Goal: Task Accomplishment & Management: Complete application form

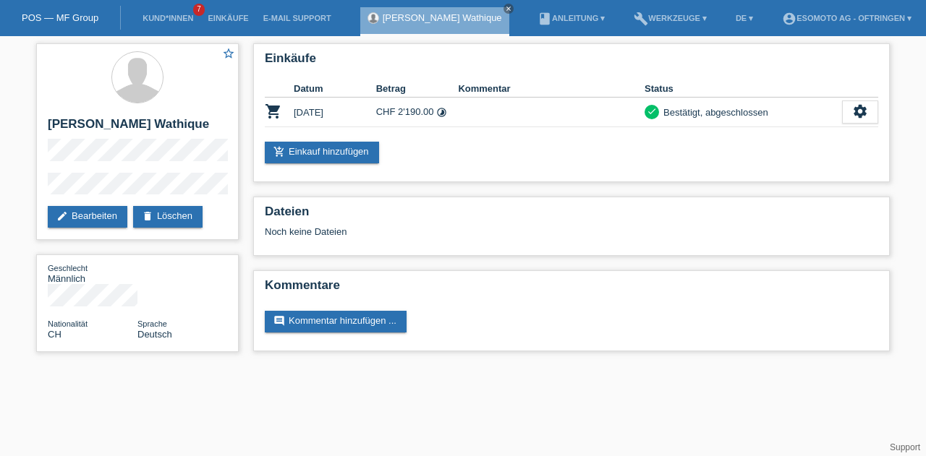
click at [172, 12] on li "Kund*innen 7" at bounding box center [167, 18] width 65 height 37
click at [168, 15] on link "Kund*innen" at bounding box center [167, 18] width 65 height 9
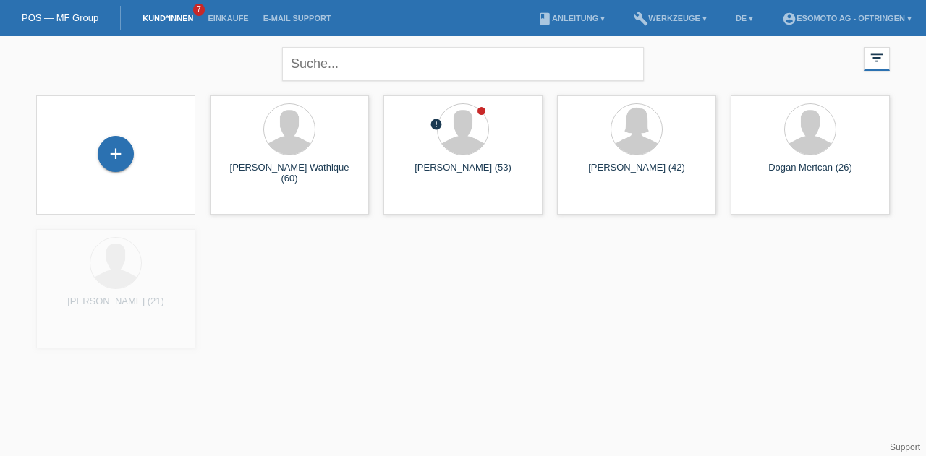
click at [96, 159] on div "+" at bounding box center [116, 155] width 136 height 38
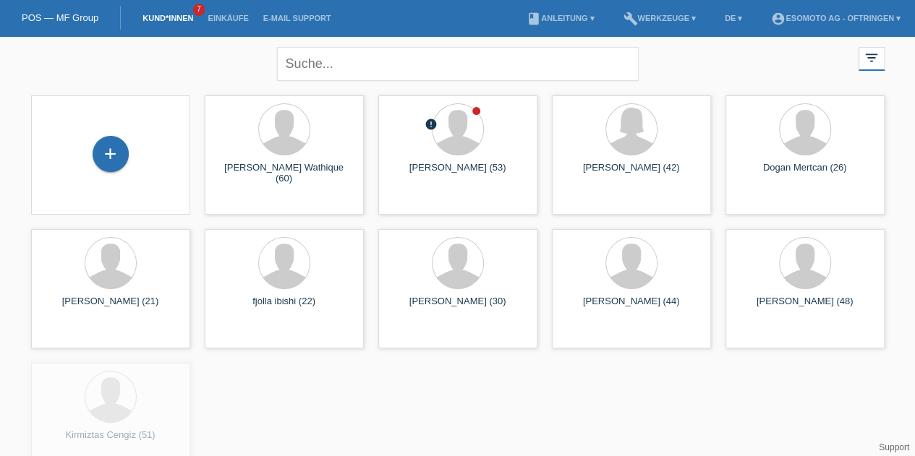
click at [104, 157] on div "+" at bounding box center [111, 154] width 36 height 36
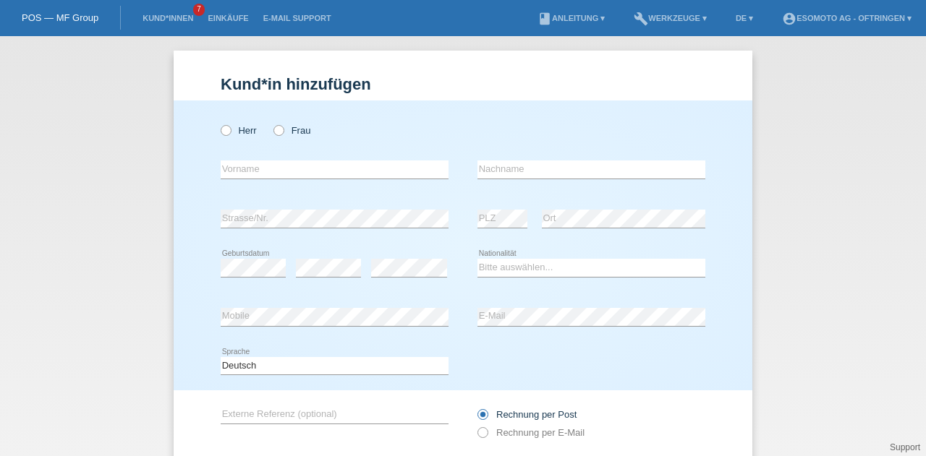
click at [271, 123] on icon at bounding box center [271, 123] width 0 height 0
click at [275, 131] on input "Frau" at bounding box center [277, 129] width 9 height 9
radio input "true"
click at [265, 171] on input "text" at bounding box center [335, 170] width 228 height 18
type input "[PERSON_NAME]"
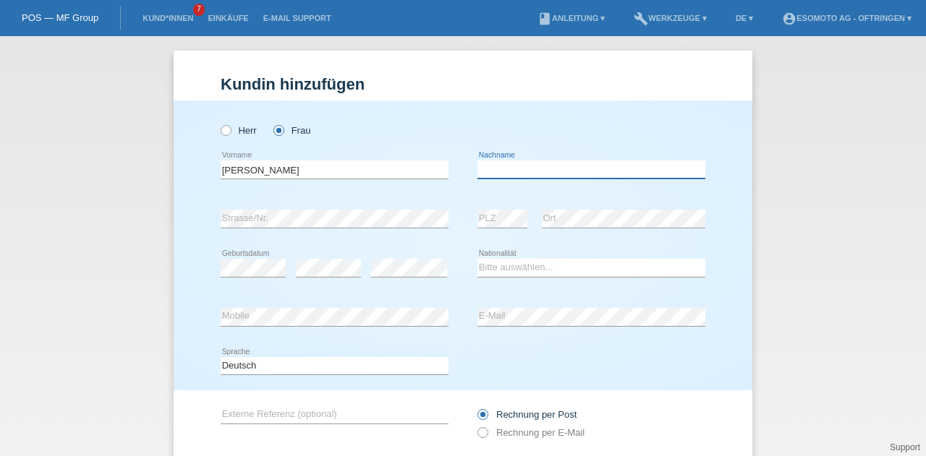
click at [517, 174] on input "text" at bounding box center [591, 170] width 228 height 18
type input "Hadzere"
click at [448, 187] on div "Kadrija Beciri error Vorname Hadzere error Nachname" at bounding box center [463, 169] width 484 height 49
click at [490, 262] on select "Bitte auswählen... Schweiz Deutschland Liechtenstein Österreich ------------ Af…" at bounding box center [591, 267] width 228 height 17
select select "CH"
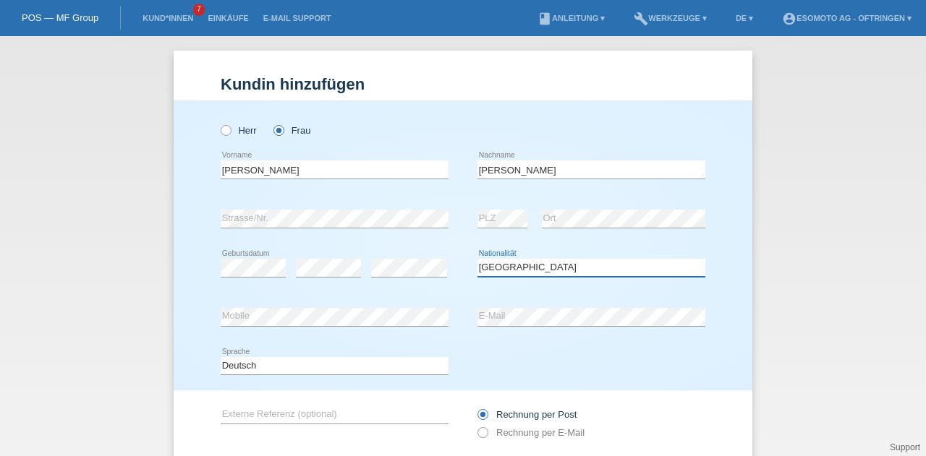
click at [477, 259] on select "Bitte auswählen... Schweiz Deutschland Liechtenstein Österreich ------------ Af…" at bounding box center [591, 267] width 228 height 17
click at [496, 168] on input "Hadzere" at bounding box center [591, 170] width 228 height 18
click at [234, 166] on input "[PERSON_NAME]" at bounding box center [335, 170] width 228 height 18
click at [234, 166] on input "Kadrija Beciri" at bounding box center [335, 170] width 228 height 18
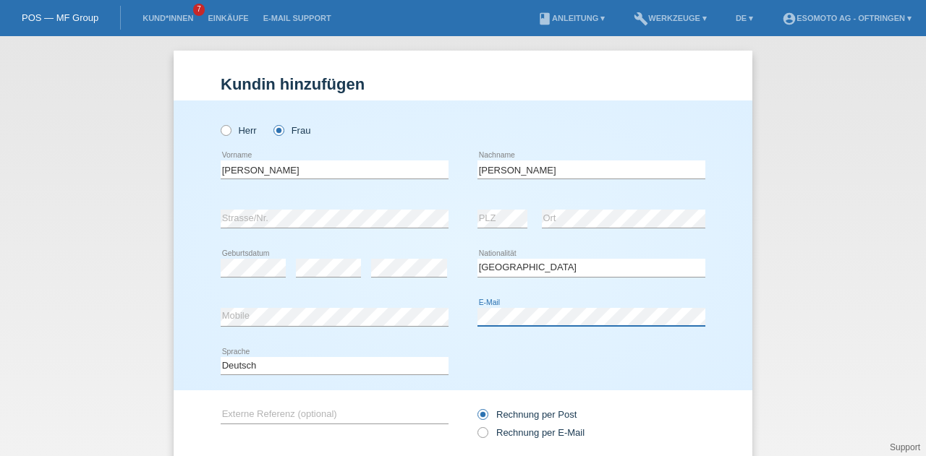
scroll to position [98, 0]
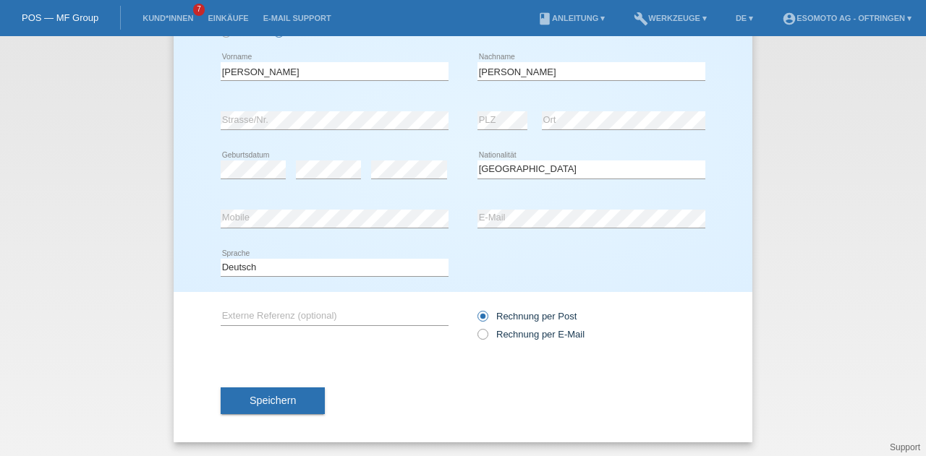
click at [489, 334] on label "Rechnung per E-Mail" at bounding box center [530, 334] width 107 height 11
click at [487, 334] on input "Rechnung per E-Mail" at bounding box center [481, 338] width 9 height 18
radio input "true"
click at [278, 407] on button "Speichern" at bounding box center [273, 401] width 104 height 27
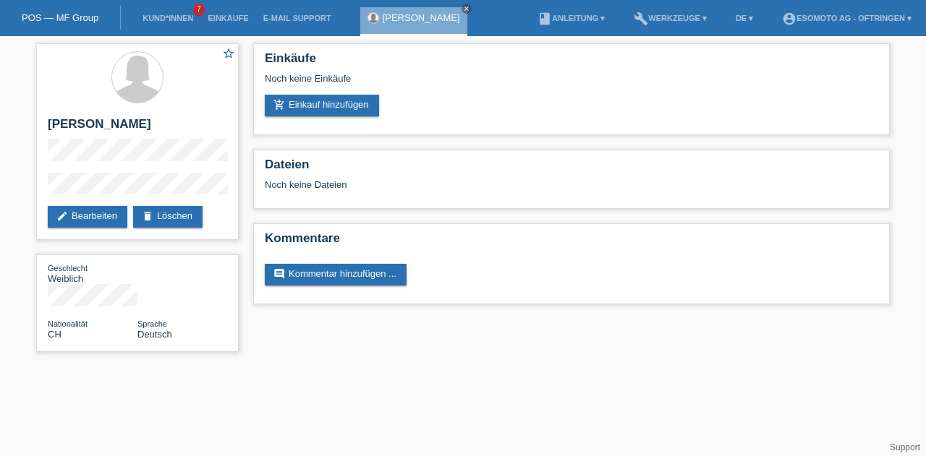
click at [346, 108] on link "add_shopping_cart Einkauf hinzufügen" at bounding box center [322, 106] width 114 height 22
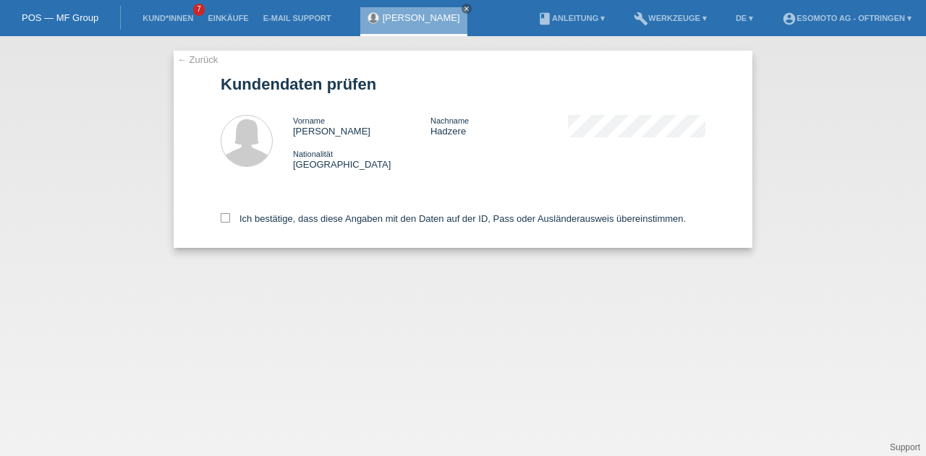
click at [231, 221] on label "Ich bestätige, dass diese Angaben mit den Daten auf der ID, Pass oder Ausländer…" at bounding box center [453, 218] width 465 height 11
click at [230, 221] on input "Ich bestätige, dass diese Angaben mit den Daten auf der ID, Pass oder Ausländer…" at bounding box center [225, 217] width 9 height 9
checkbox input "true"
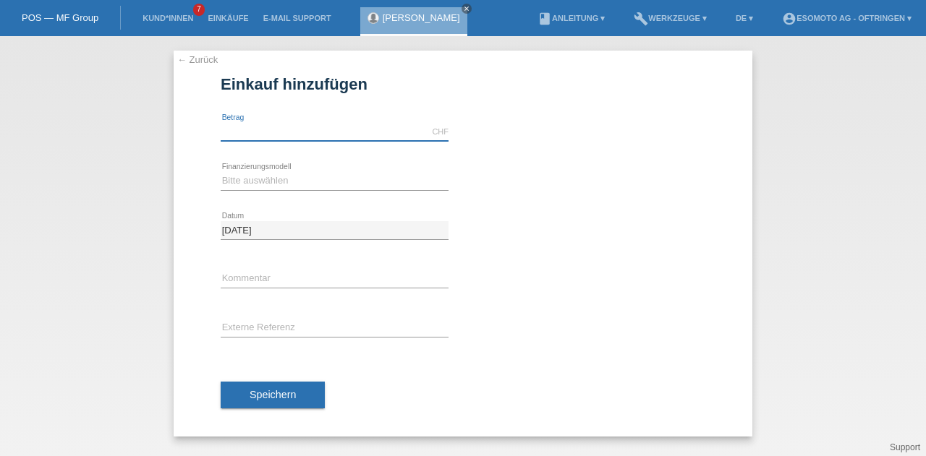
click at [257, 134] on input "text" at bounding box center [335, 132] width 228 height 18
type input "2440.00"
click at [262, 181] on select "Bitte auswählen Fixe Raten Kauf auf Rechnung mit Teilzahlungsoption" at bounding box center [335, 180] width 228 height 17
select select "69"
click at [221, 172] on select "Bitte auswählen Fixe Raten Kauf auf Rechnung mit Teilzahlungsoption" at bounding box center [335, 180] width 228 height 17
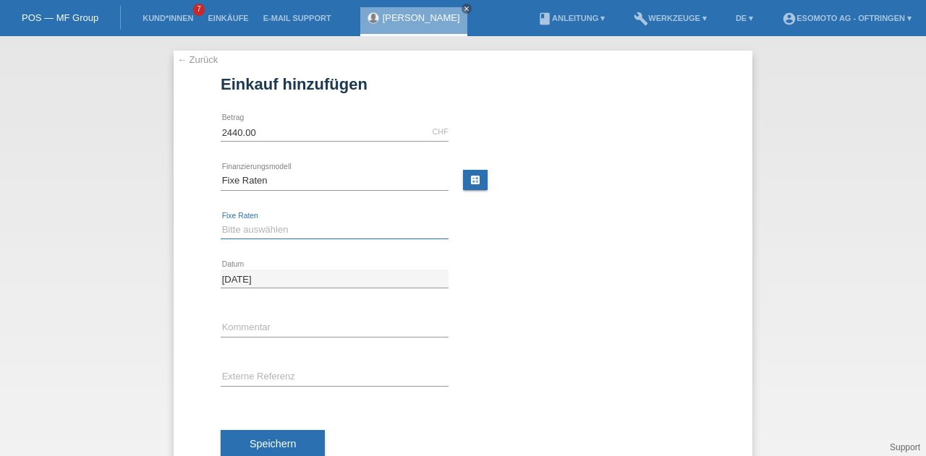
click at [253, 235] on select "Bitte auswählen 12 Raten 24 Raten 36 Raten 48 Raten" at bounding box center [335, 229] width 228 height 17
select select "139"
click at [221, 221] on select "Bitte auswählen 12 Raten 24 Raten 36 Raten 48 Raten" at bounding box center [335, 229] width 228 height 17
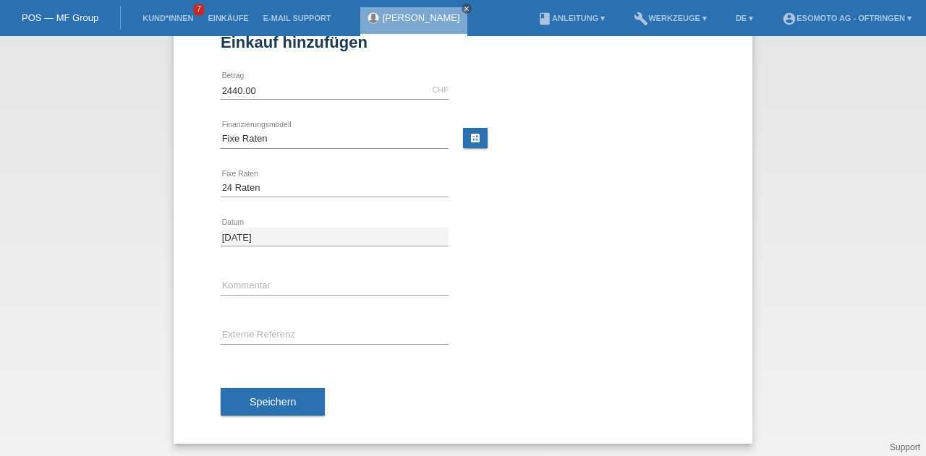
click at [265, 396] on span "Speichern" at bounding box center [272, 402] width 46 height 12
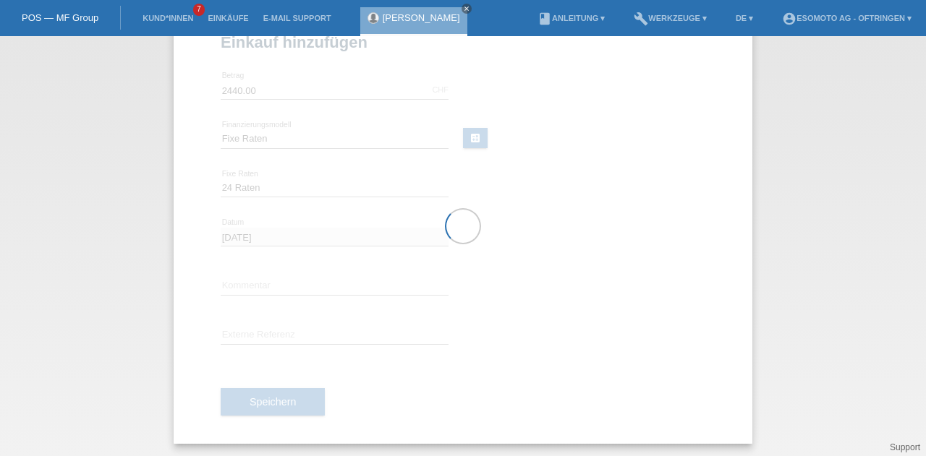
scroll to position [0, 0]
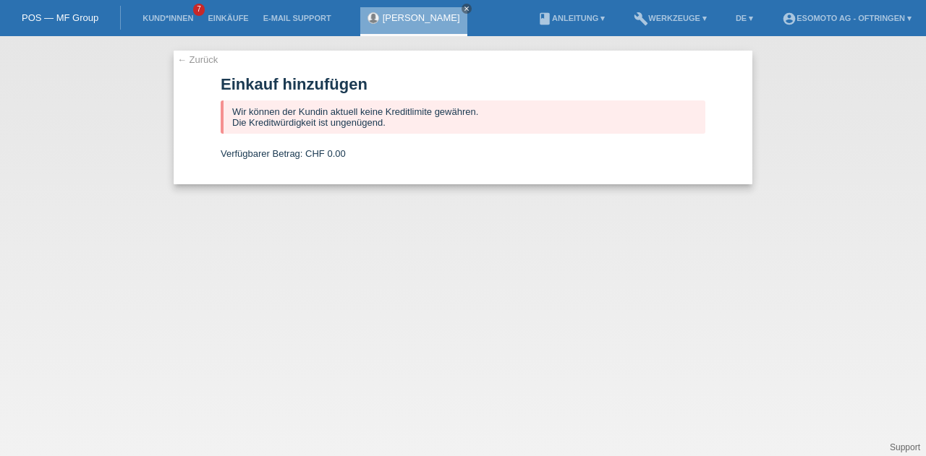
click at [184, 60] on link "← Zurück" at bounding box center [197, 59] width 40 height 11
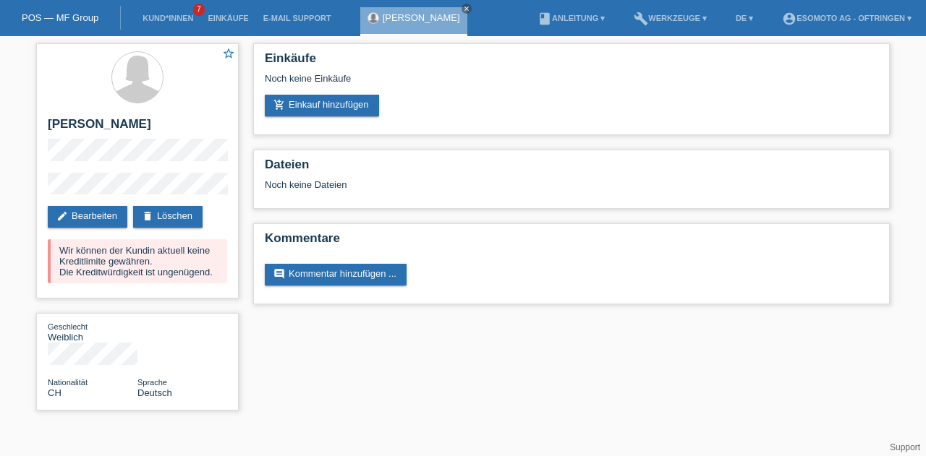
click at [174, 15] on link "Kund*innen" at bounding box center [167, 18] width 65 height 9
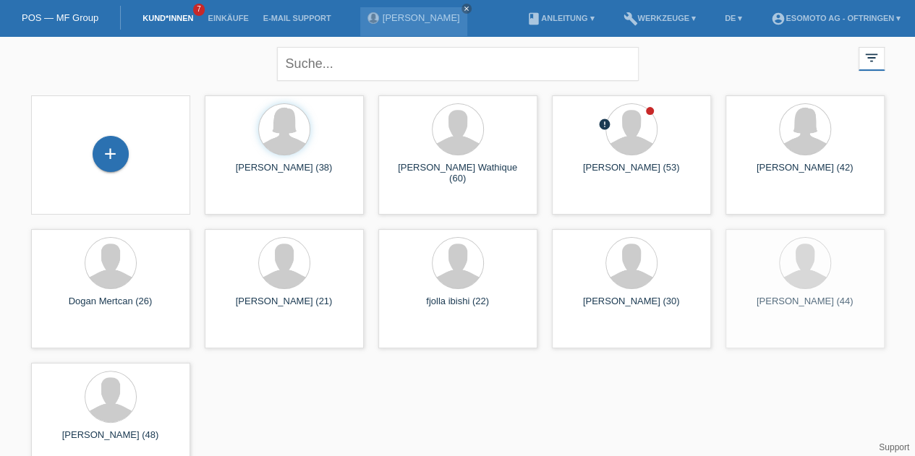
click at [116, 160] on div "+" at bounding box center [111, 154] width 36 height 36
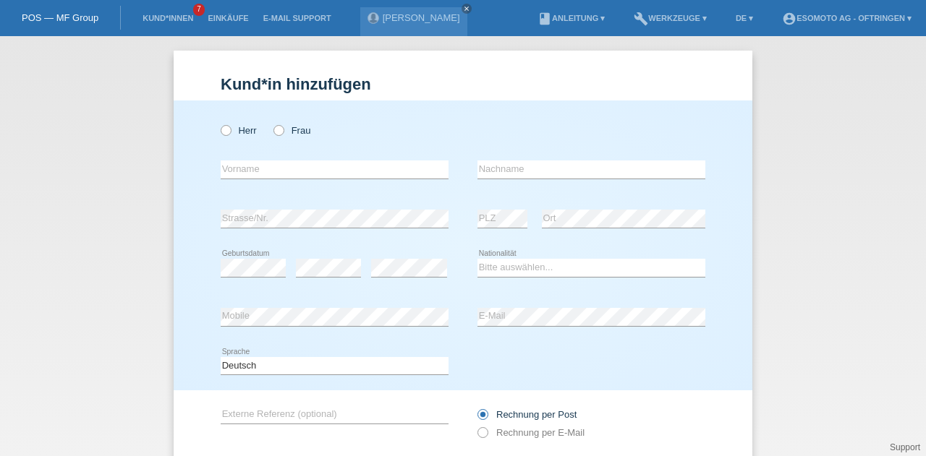
click at [218, 123] on icon at bounding box center [218, 123] width 0 height 0
click at [221, 134] on input "Herr" at bounding box center [225, 129] width 9 height 9
radio input "true"
click at [264, 171] on input "text" at bounding box center [335, 170] width 228 height 18
type input "D"
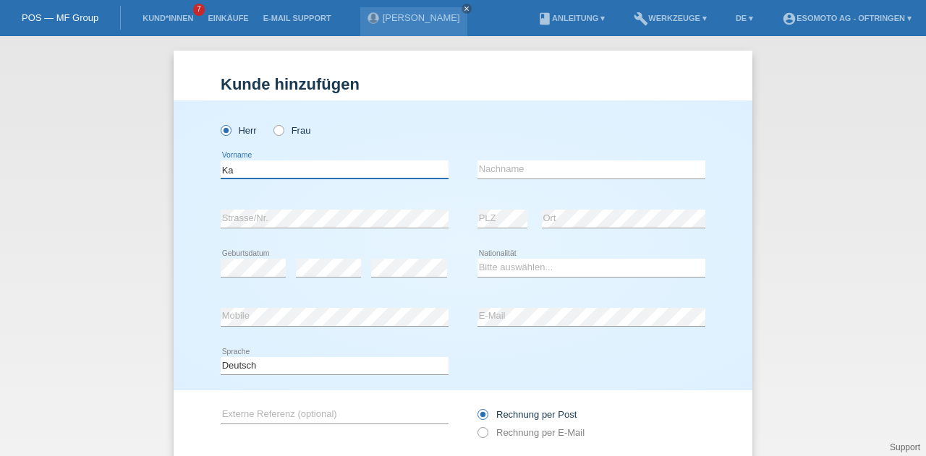
type input "Kadrija Beciri"
type input "Hadzere"
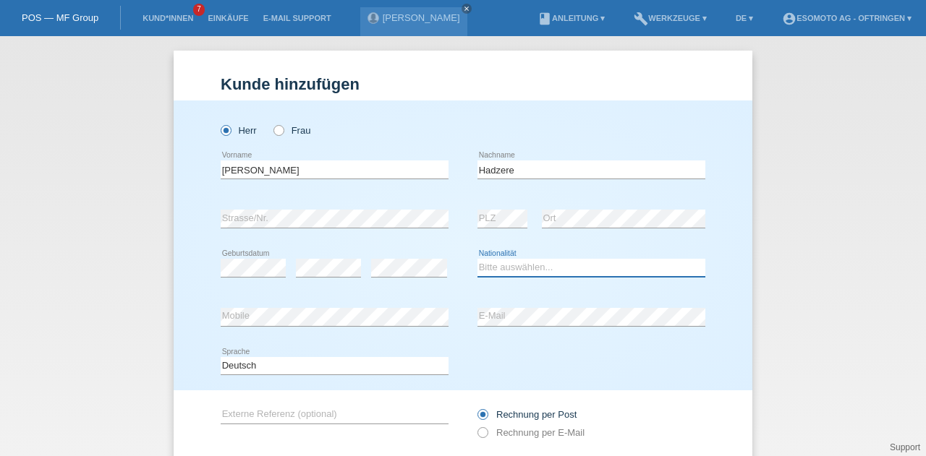
select select "CH"
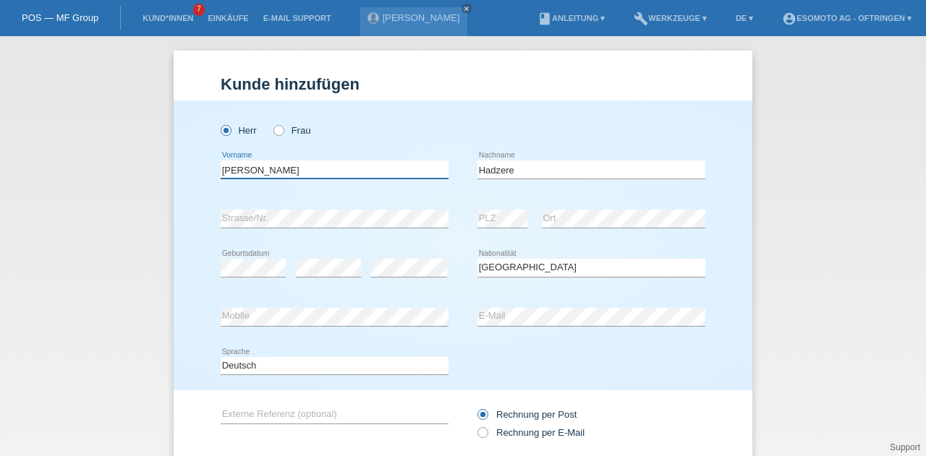
click at [257, 167] on input "Kadrija Beciri" at bounding box center [335, 170] width 228 height 18
type input "Kadrija"
click at [496, 170] on input "Hadzere" at bounding box center [591, 170] width 228 height 18
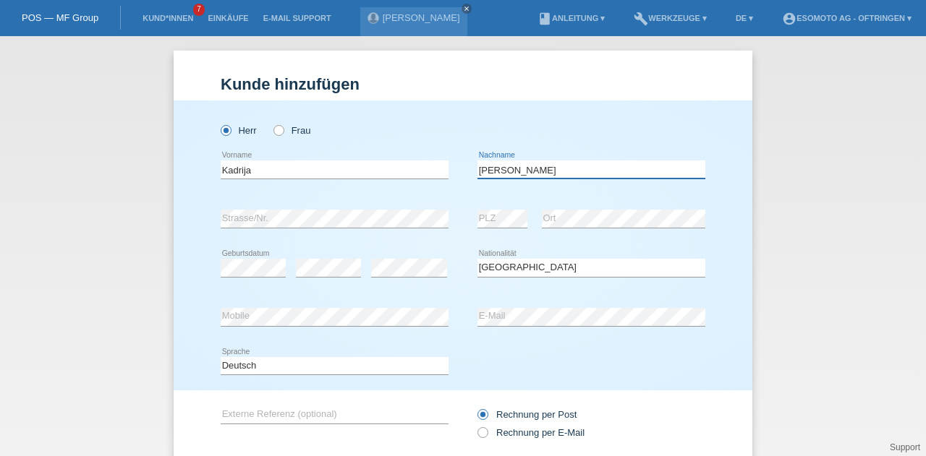
type input "[PERSON_NAME]"
click at [163, 329] on div "Kund*in hinzufügen Kunde hinzufügen Kundin hinzufügen Herr Frau Kadrija error V…" at bounding box center [463, 246] width 926 height 420
click at [385, 326] on div "error Mobile error E-Mail" at bounding box center [463, 317] width 484 height 49
click at [228, 174] on input "Kadrija" at bounding box center [335, 170] width 228 height 18
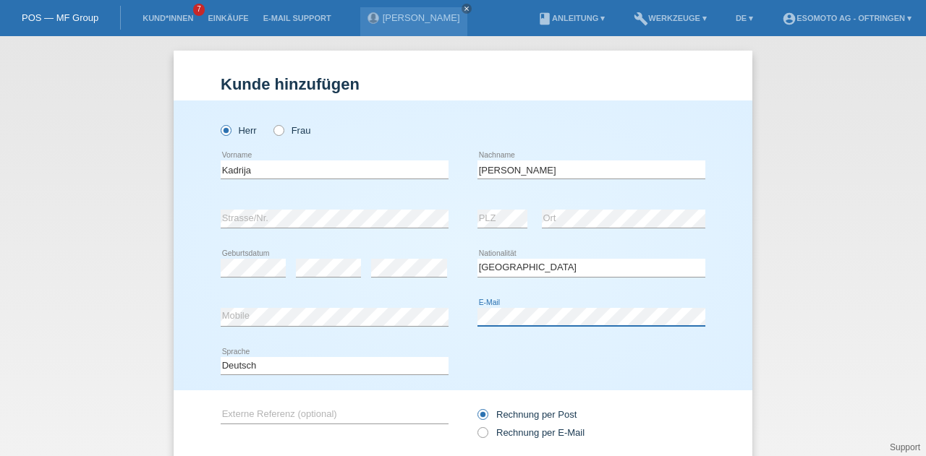
scroll to position [98, 0]
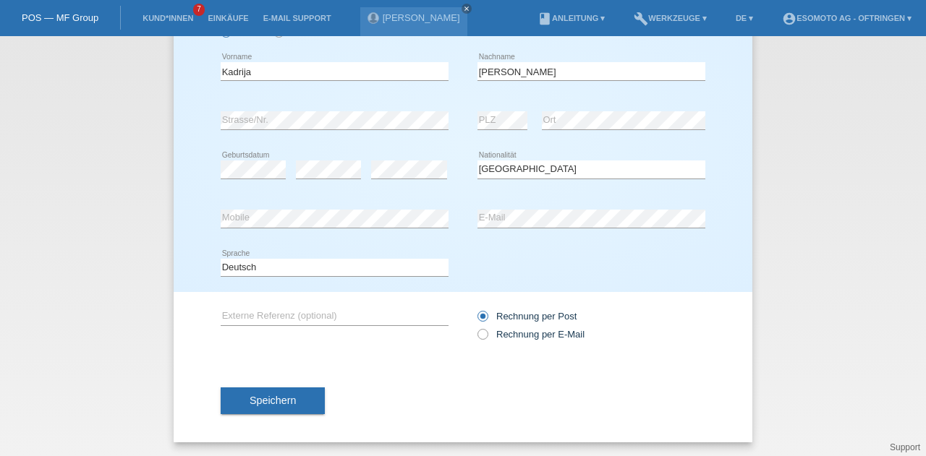
click at [497, 338] on label "Rechnung per E-Mail" at bounding box center [530, 334] width 107 height 11
click at [487, 338] on input "Rechnung per E-Mail" at bounding box center [481, 338] width 9 height 18
radio input "true"
click at [307, 391] on button "Speichern" at bounding box center [273, 401] width 104 height 27
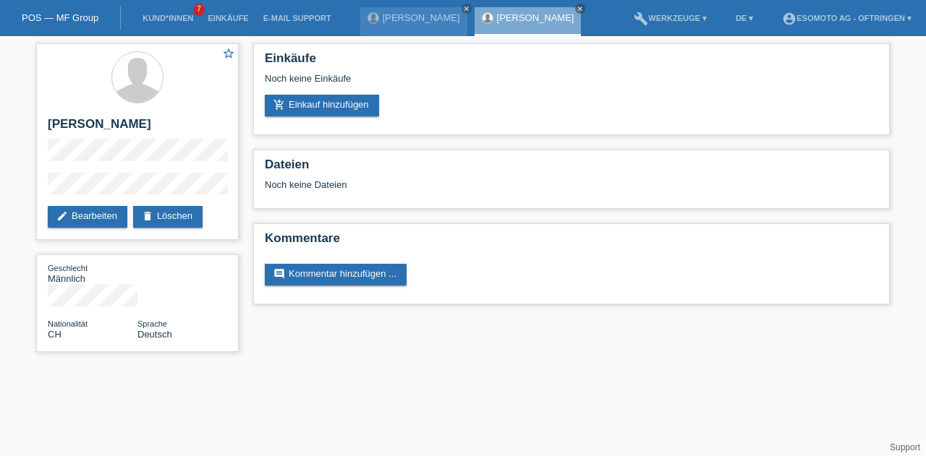
click at [349, 114] on link "add_shopping_cart Einkauf hinzufügen" at bounding box center [322, 106] width 114 height 22
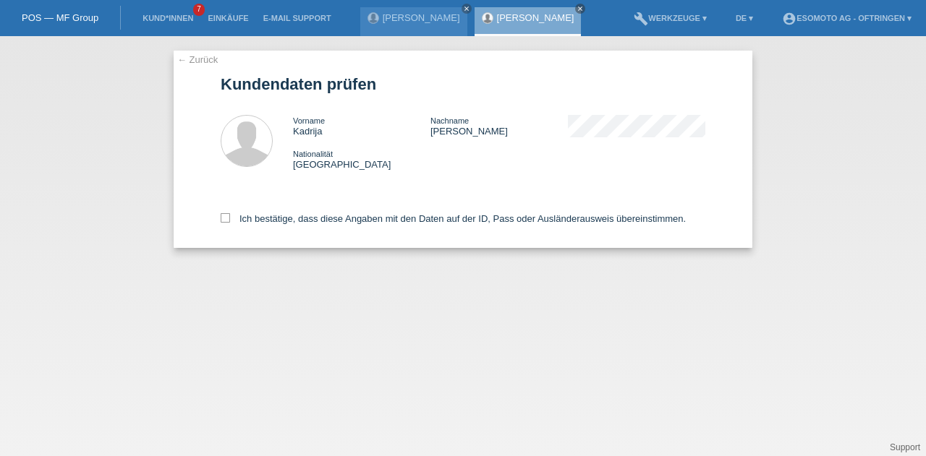
click at [236, 220] on label "Ich bestätige, dass diese Angaben mit den Daten auf der ID, Pass oder Ausländer…" at bounding box center [453, 218] width 465 height 11
click at [230, 220] on input "Ich bestätige, dass diese Angaben mit den Daten auf der ID, Pass oder Ausländer…" at bounding box center [225, 217] width 9 height 9
checkbox input "true"
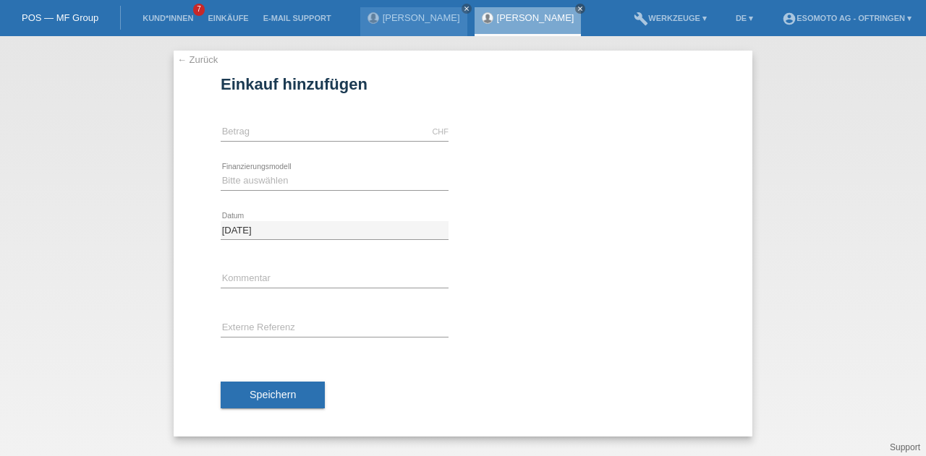
click at [257, 116] on div "CHF error [GEOGRAPHIC_DATA]" at bounding box center [335, 132] width 228 height 49
click at [253, 129] on input "text" at bounding box center [335, 132] width 228 height 18
type input "2440.00"
click at [255, 187] on select "Bitte auswählen Fixe Raten Kauf auf Rechnung mit Teilzahlungsoption" at bounding box center [335, 180] width 228 height 17
select select "69"
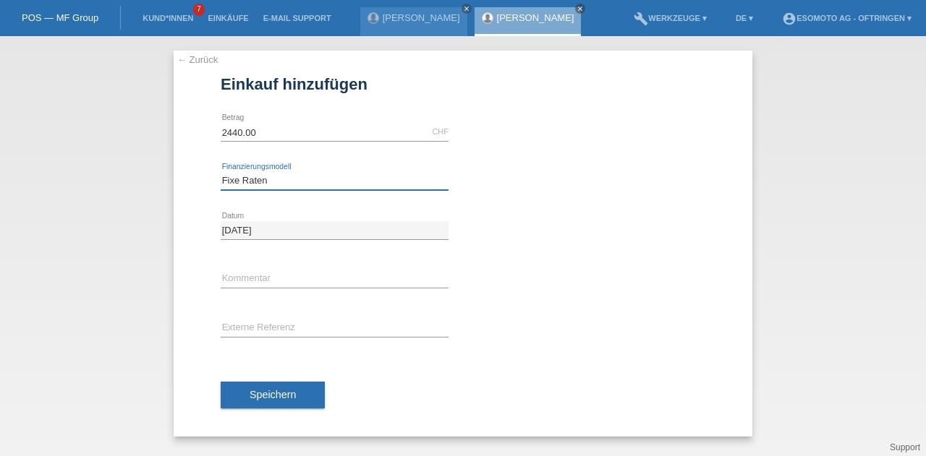
click at [221, 172] on select "Bitte auswählen Fixe Raten Kauf auf Rechnung mit Teilzahlungsoption" at bounding box center [335, 180] width 228 height 17
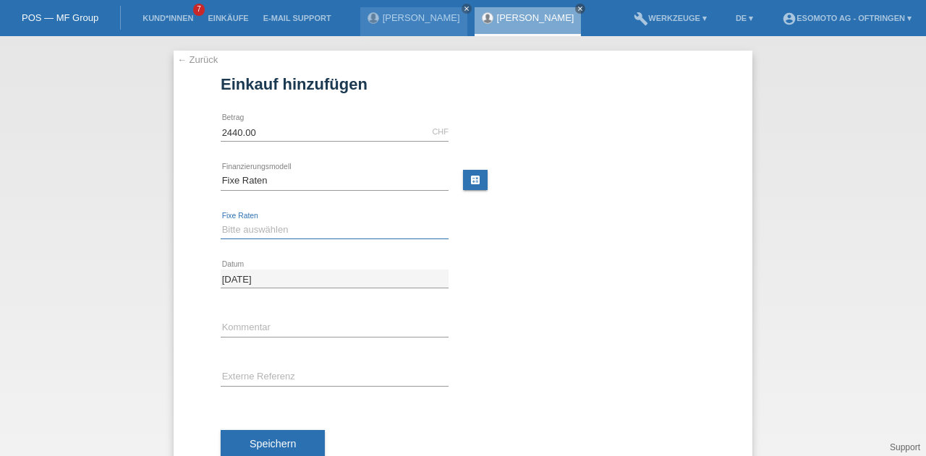
click at [249, 226] on select "Bitte auswählen 12 Raten 24 Raten 36 Raten 48 Raten" at bounding box center [335, 229] width 228 height 17
select select "139"
click at [221, 221] on select "Bitte auswählen 12 Raten 24 Raten 36 Raten 48 Raten" at bounding box center [335, 229] width 228 height 17
click at [259, 438] on span "Speichern" at bounding box center [272, 444] width 46 height 12
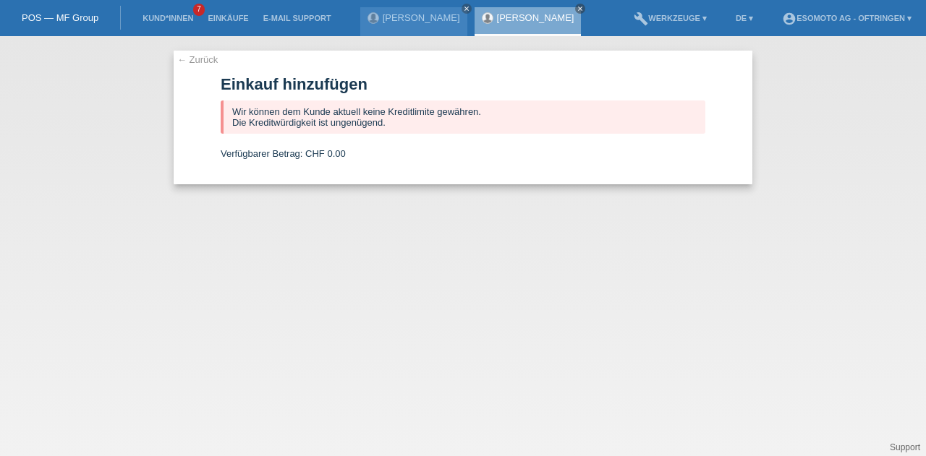
click at [185, 61] on link "← Zurück" at bounding box center [197, 59] width 40 height 11
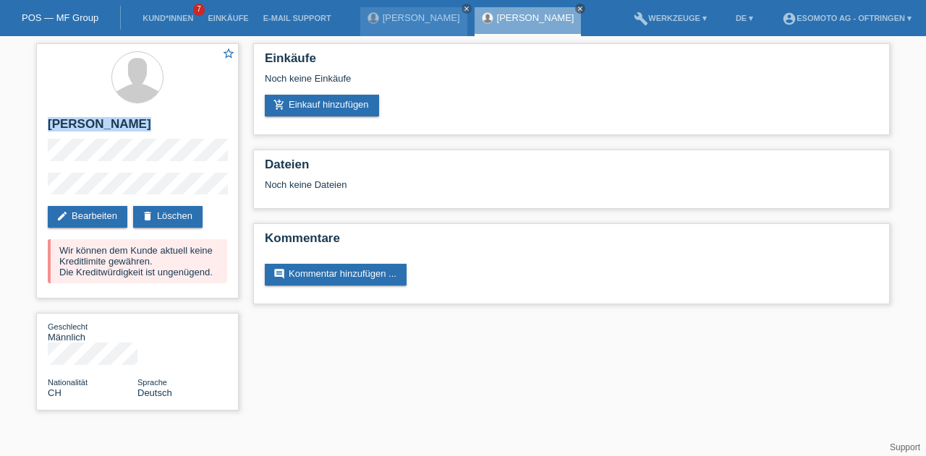
drag, startPoint x: 41, startPoint y: 121, endPoint x: 140, endPoint y: 161, distance: 107.0
click at [140, 161] on div "star_border [PERSON_NAME] edit Bearbeiten delete Löschen Wir können dem Kunde a…" at bounding box center [137, 170] width 202 height 255
copy div "[PERSON_NAME]"
